Goal: Check status: Check status

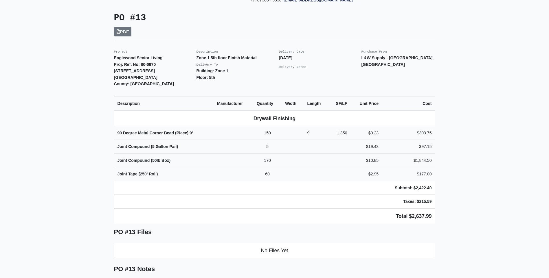
scroll to position [116, 0]
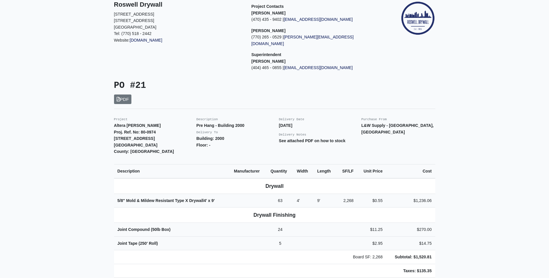
scroll to position [58, 0]
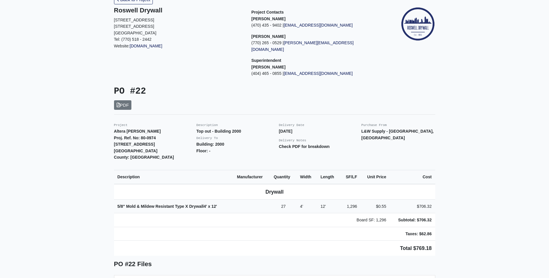
scroll to position [58, 0]
